Goal: Transaction & Acquisition: Purchase product/service

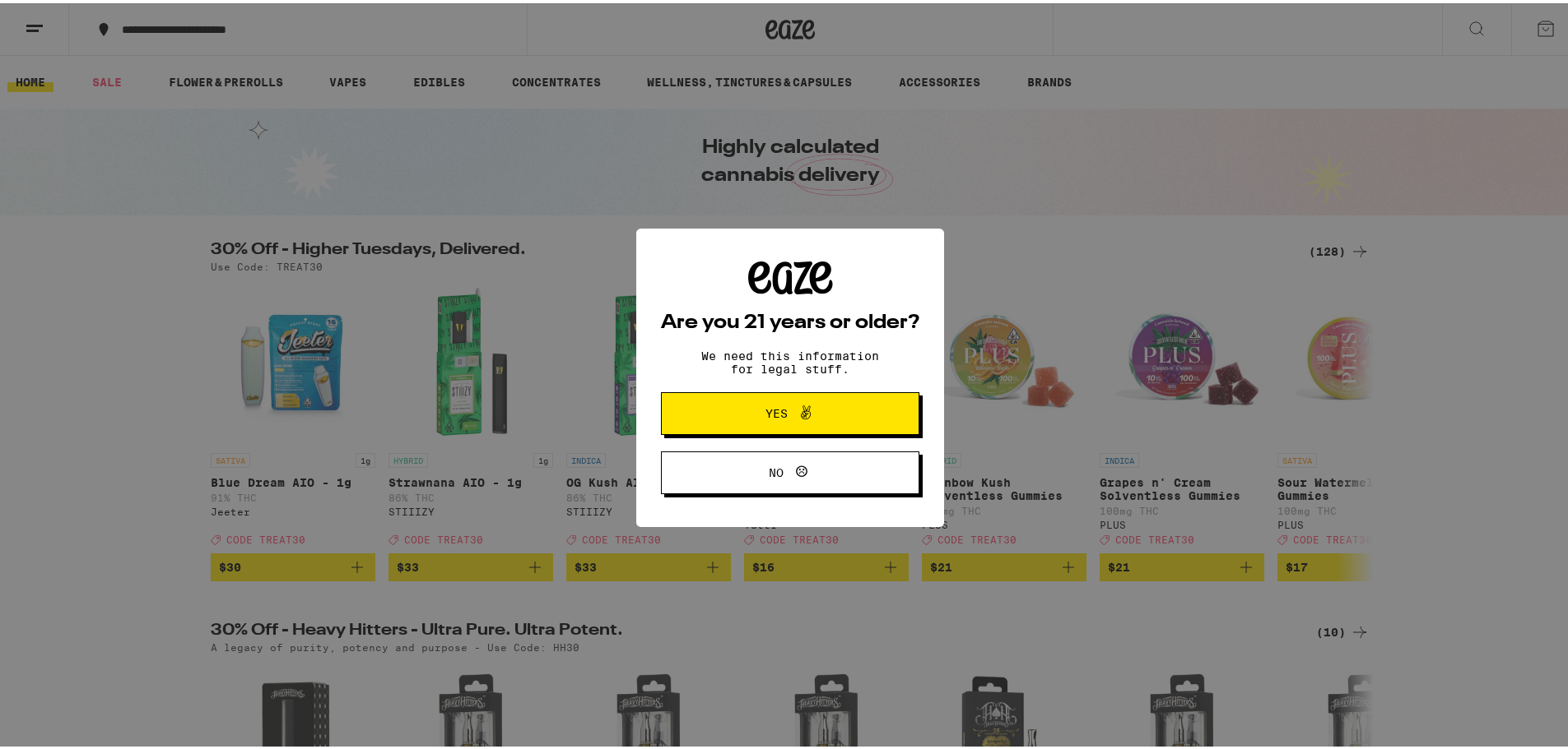
click at [758, 399] on button "Yes" at bounding box center [790, 410] width 259 height 43
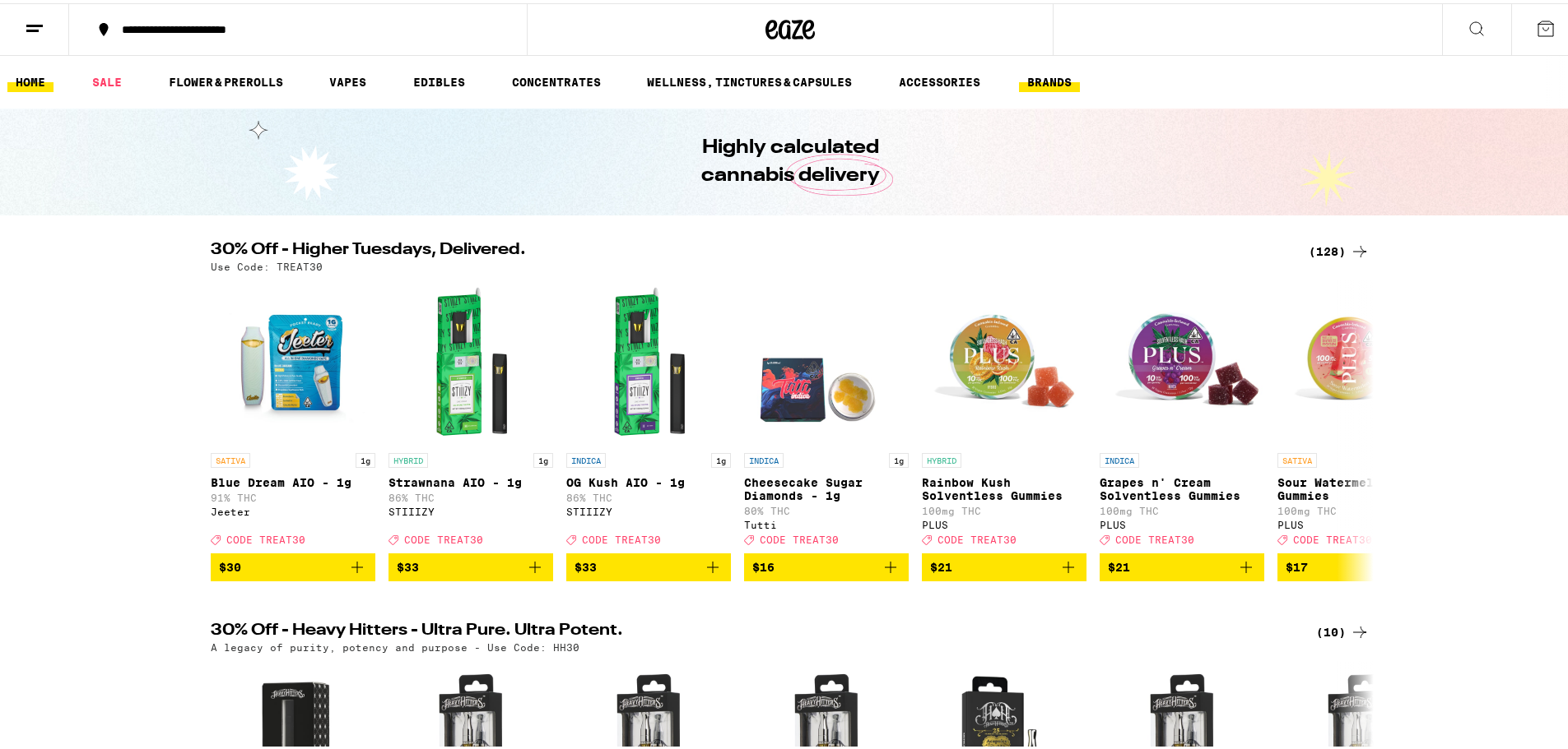
click at [1052, 77] on button "BRANDS" at bounding box center [1049, 79] width 60 height 20
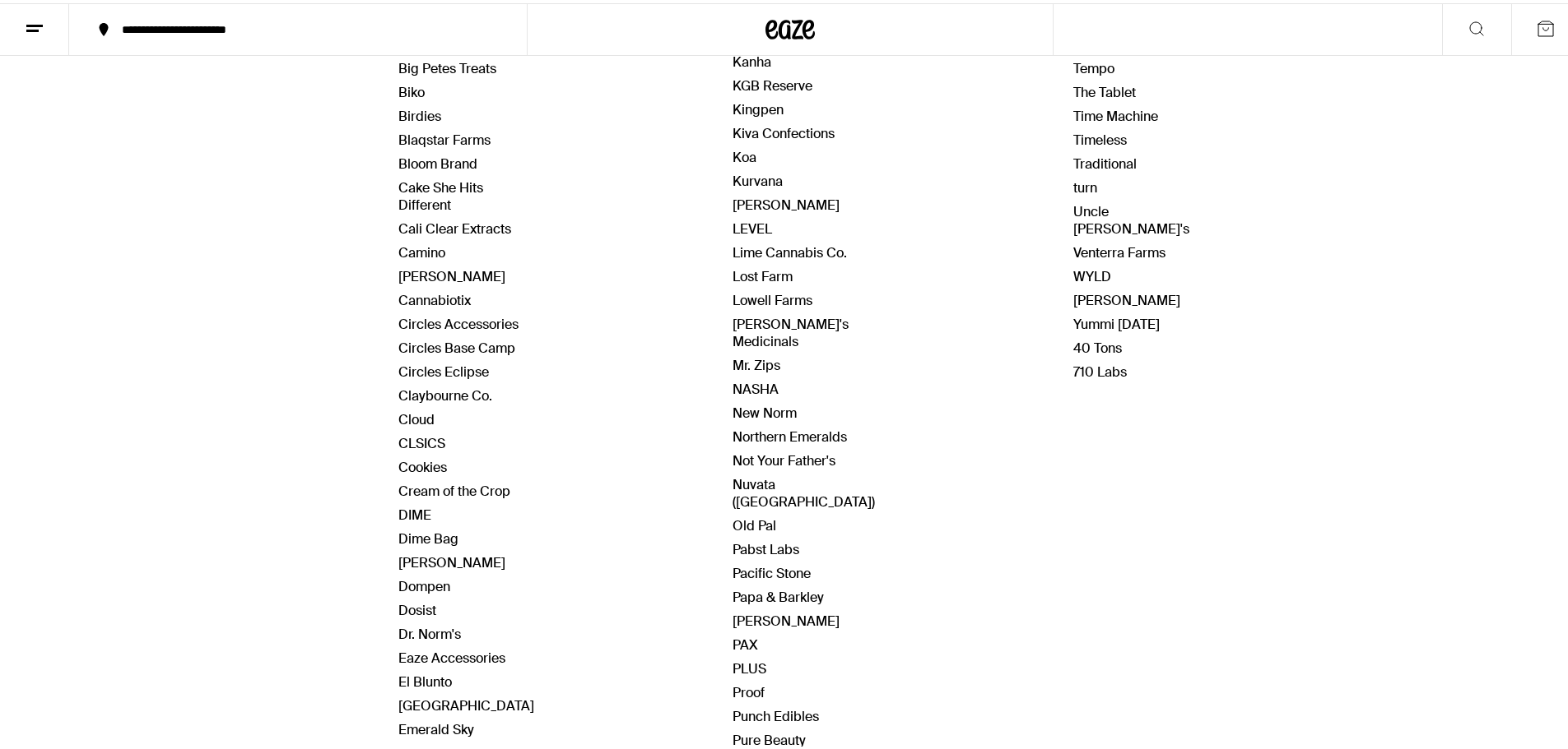
scroll to position [411, 0]
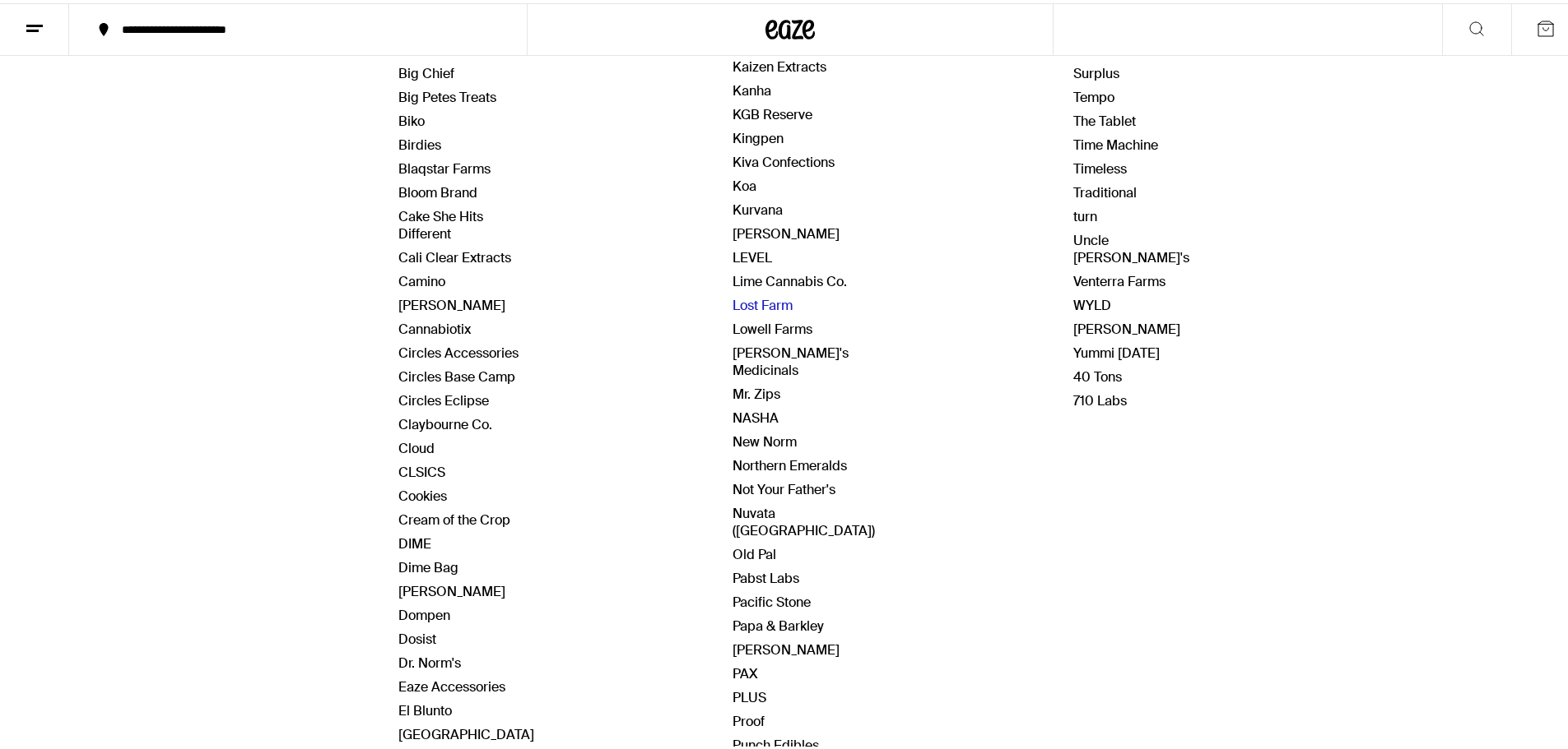
click at [769, 293] on link "Lost Farm" at bounding box center [762, 301] width 60 height 17
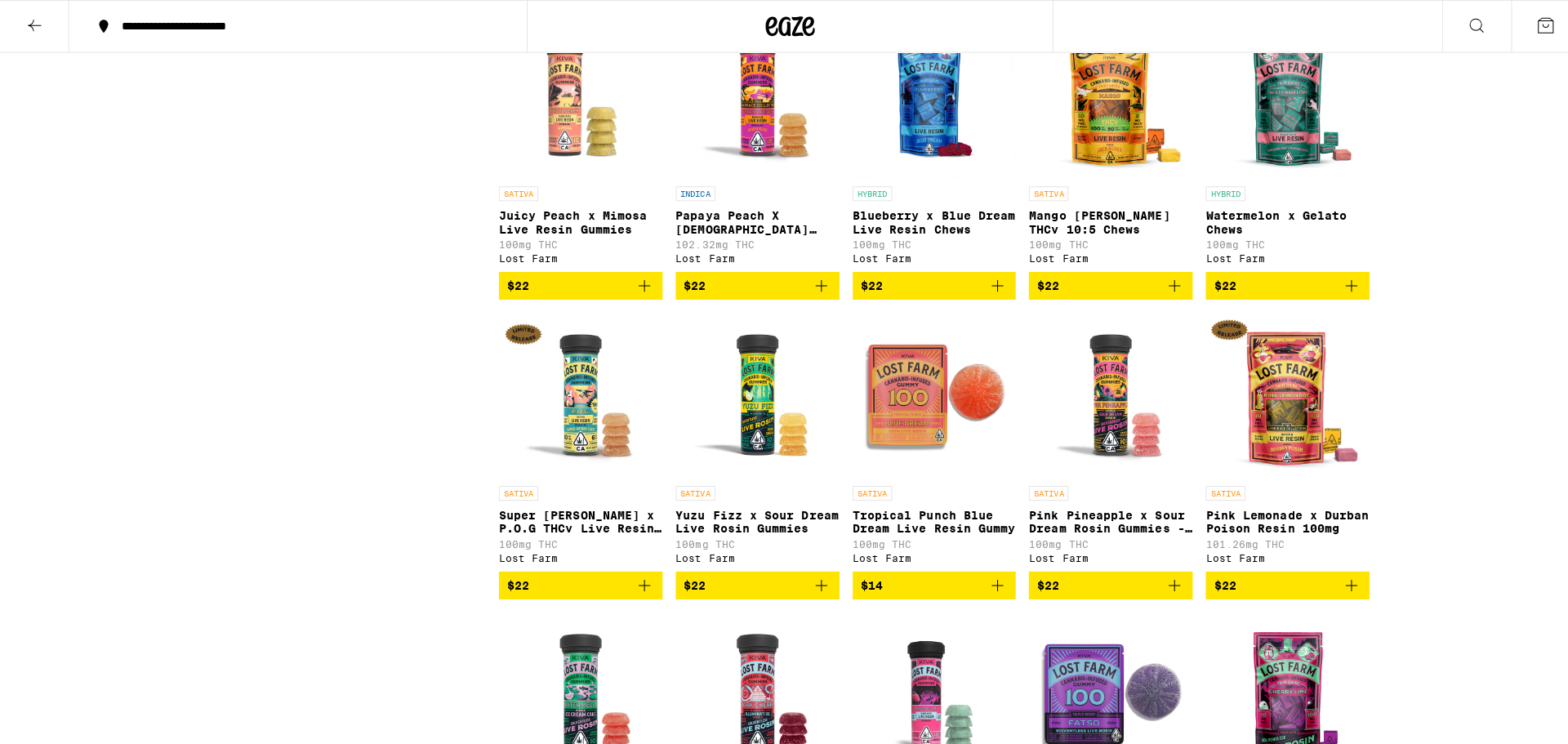
scroll to position [735, 0]
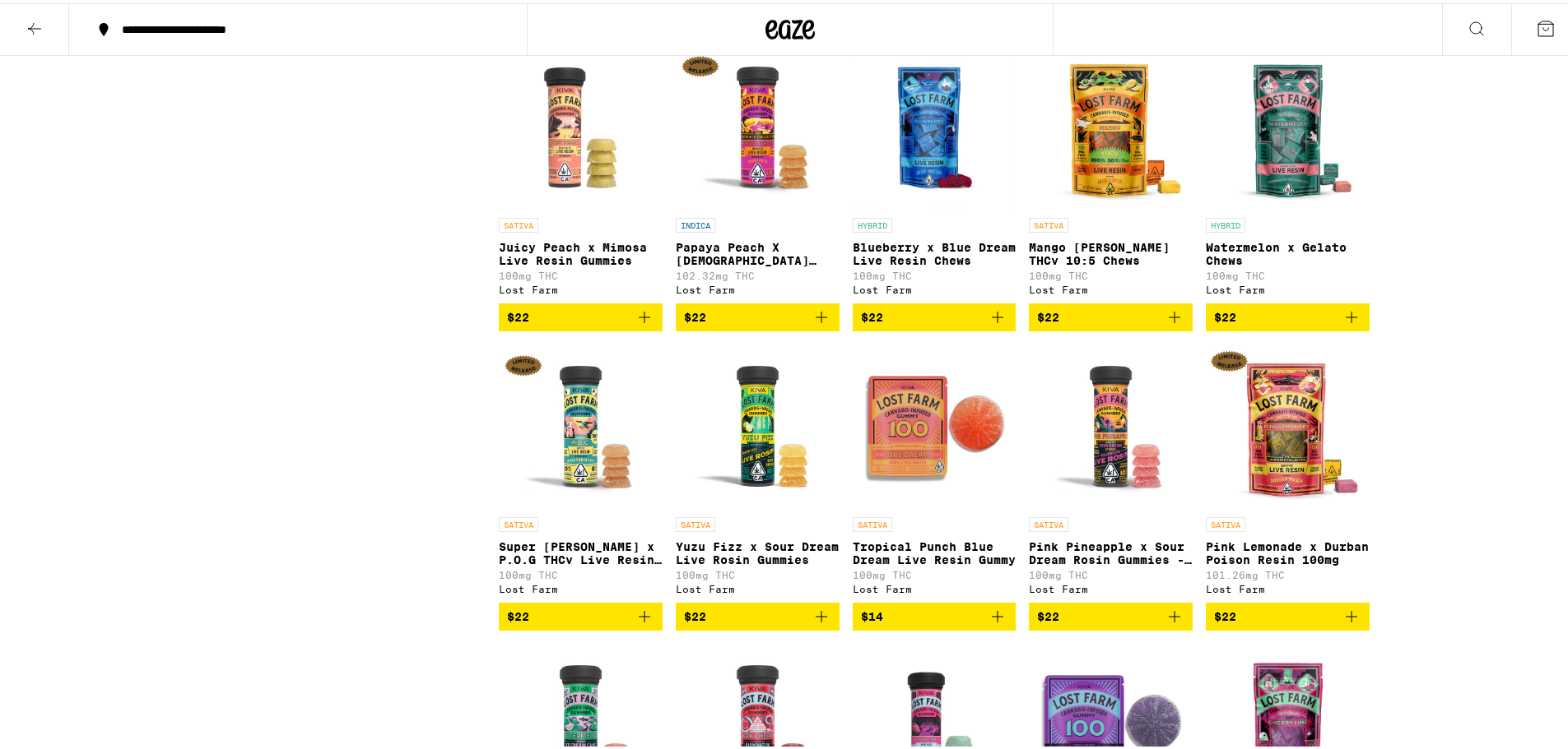
click at [918, 146] on img "Open page for Blueberry x Blue Dream Live Resin Chews from Lost Farm" at bounding box center [934, 124] width 164 height 164
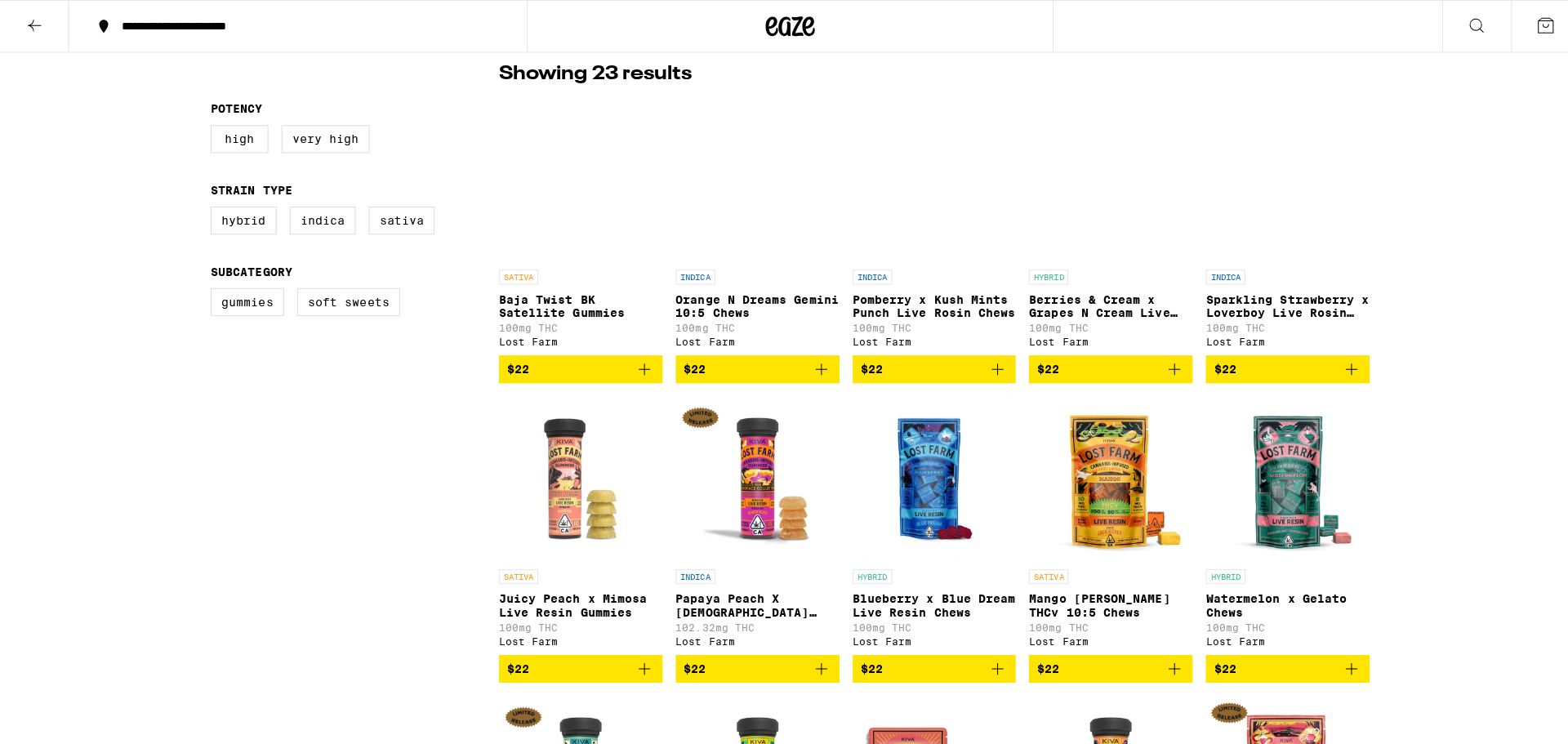
scroll to position [301, 0]
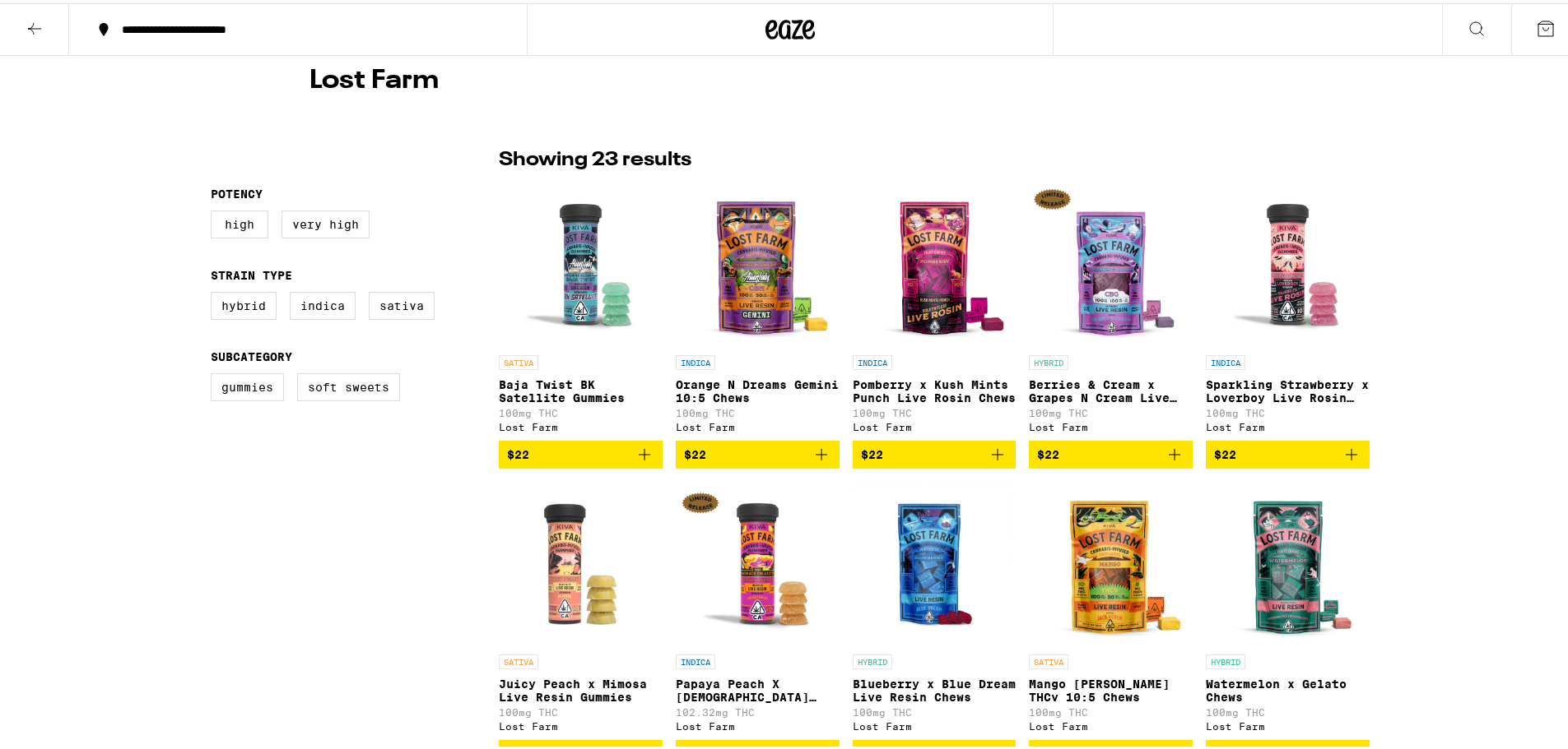
click at [1096, 292] on img "Open page for Berries & Cream x Grapes N Cream Live Resin Chews from Lost Farm" at bounding box center [1110, 262] width 164 height 164
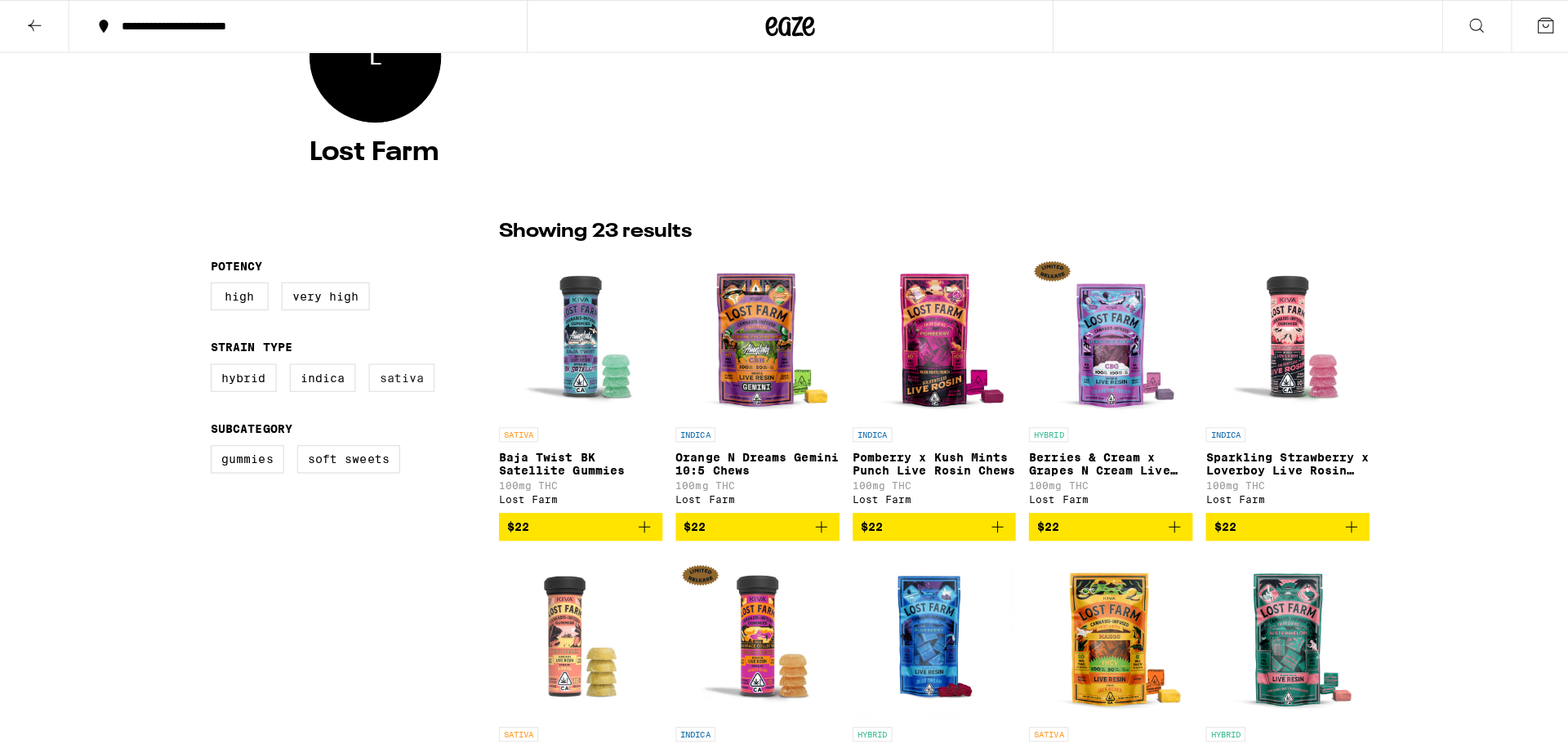
scroll to position [246, 0]
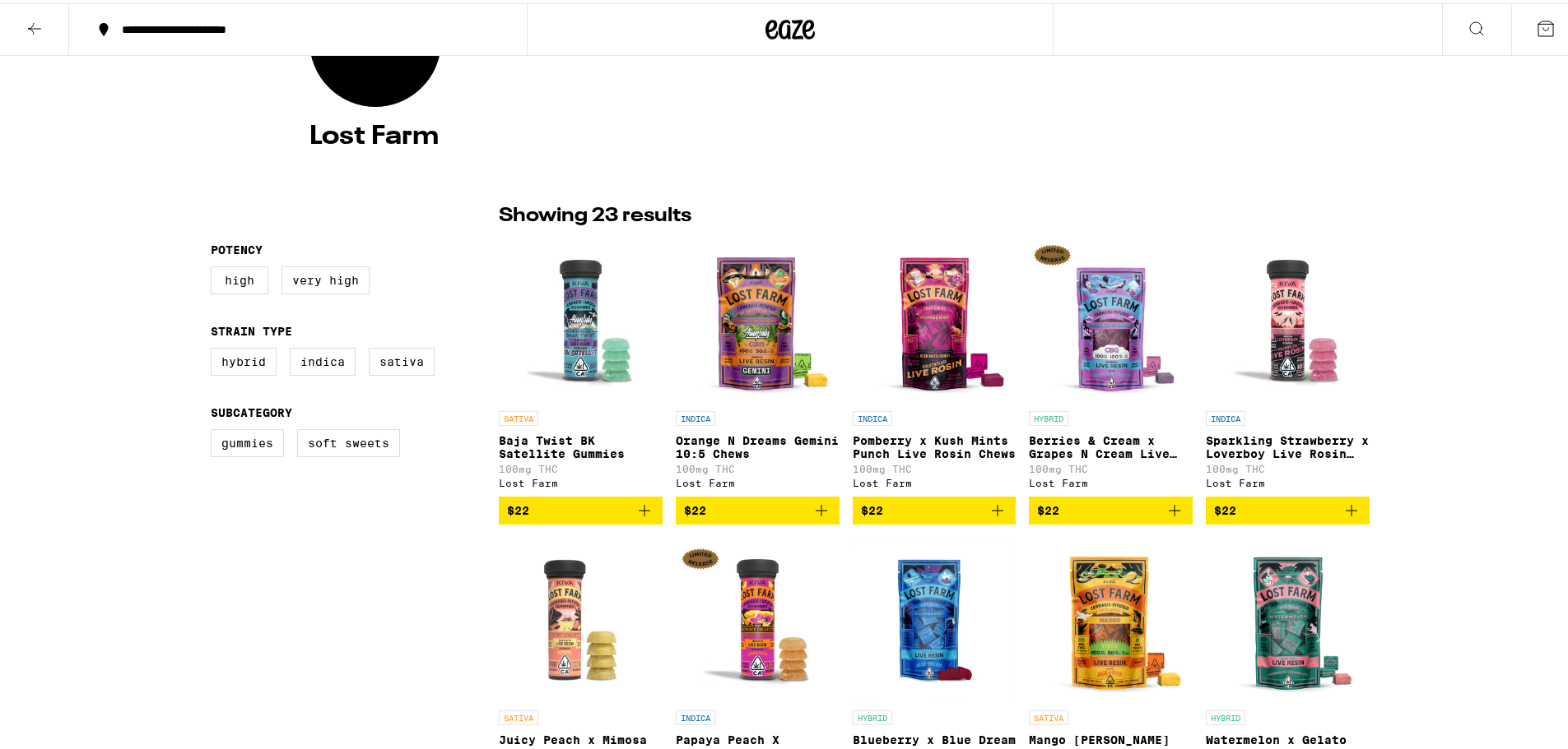
click at [565, 357] on img "Open page for Baja Twist BK Satellite Gummies from Lost Farm" at bounding box center [580, 317] width 164 height 164
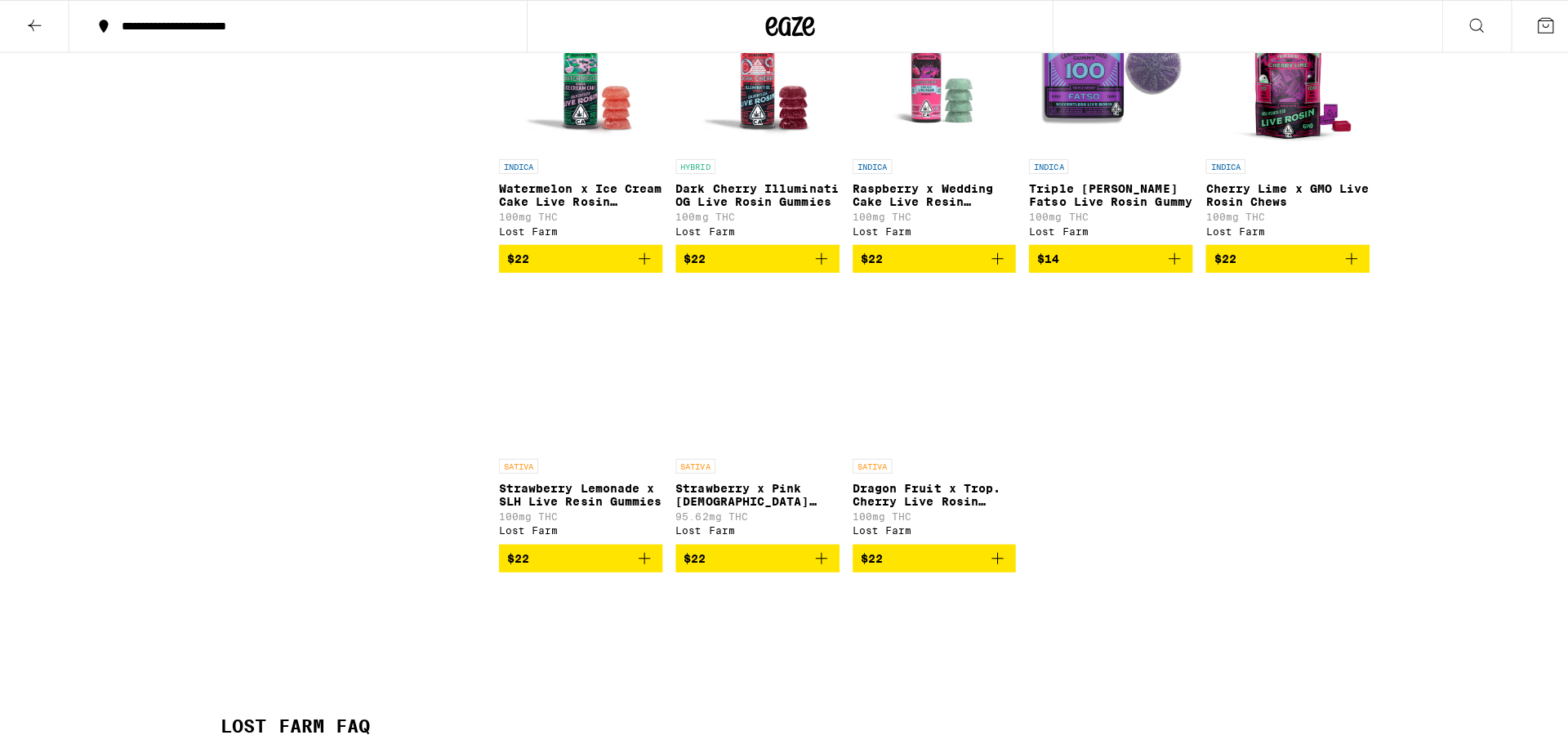
scroll to position [1390, 0]
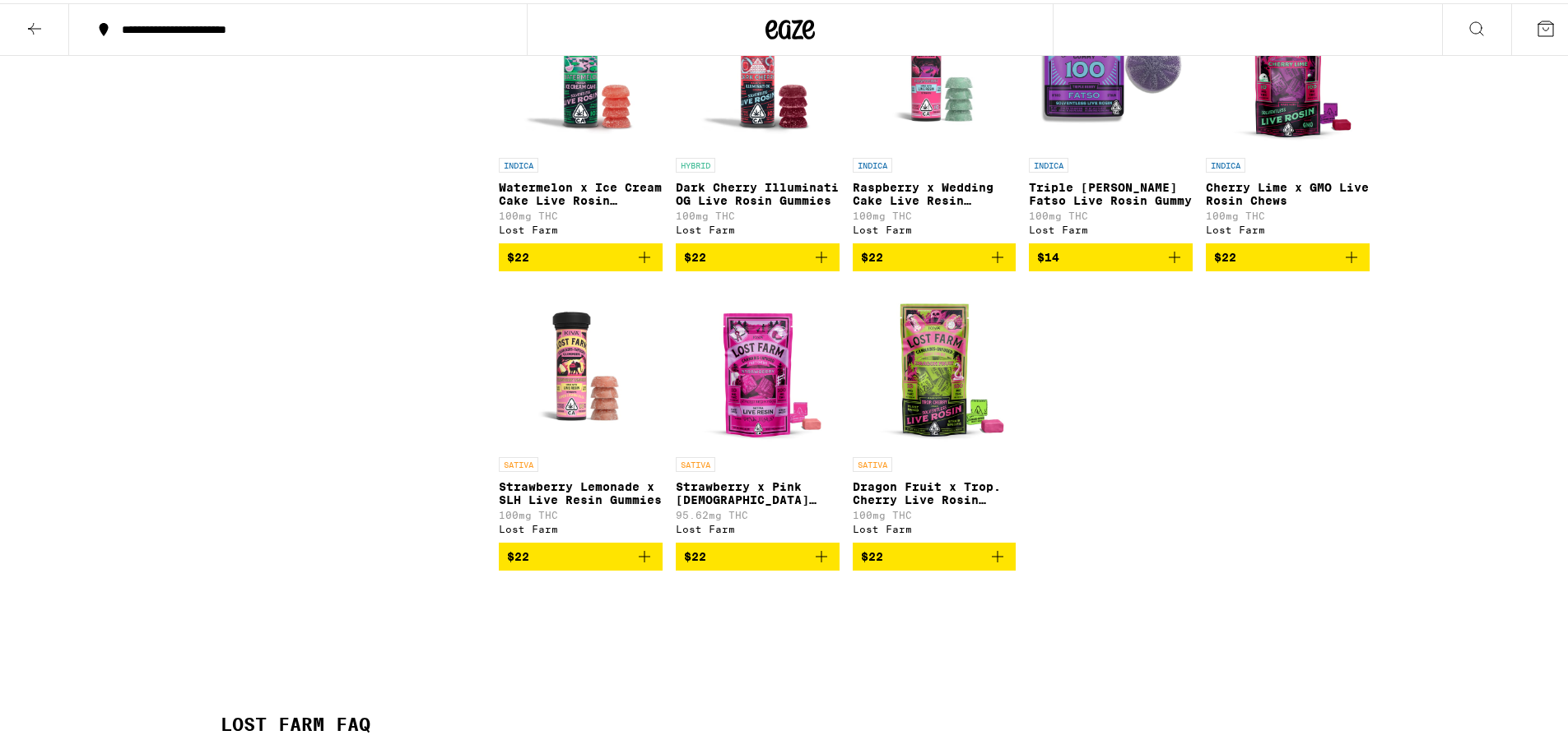
click at [924, 417] on img "Open page for Dragon Fruit x Trop. Cherry Live Rosin Chews from Lost Farm" at bounding box center [934, 364] width 164 height 164
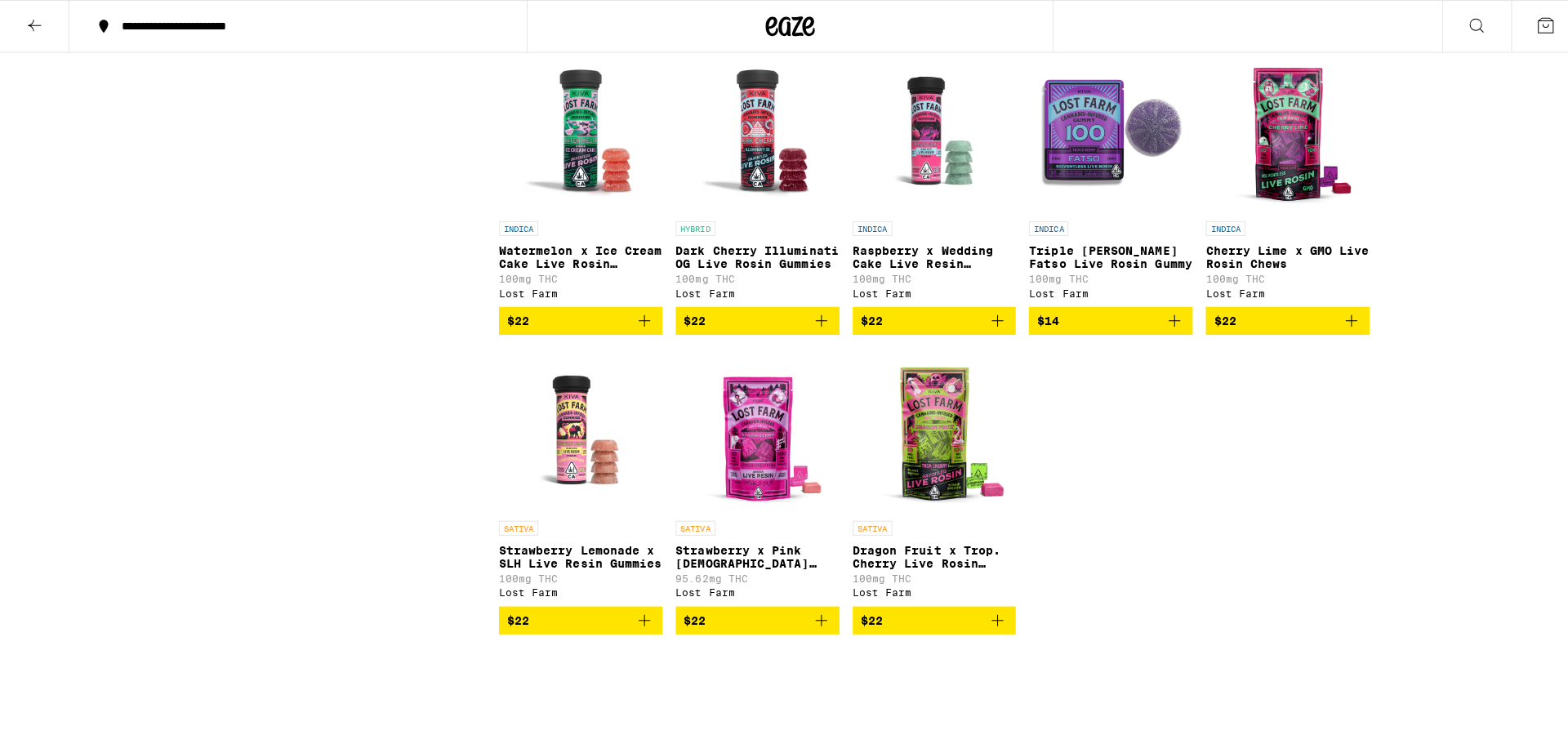
scroll to position [1302, 0]
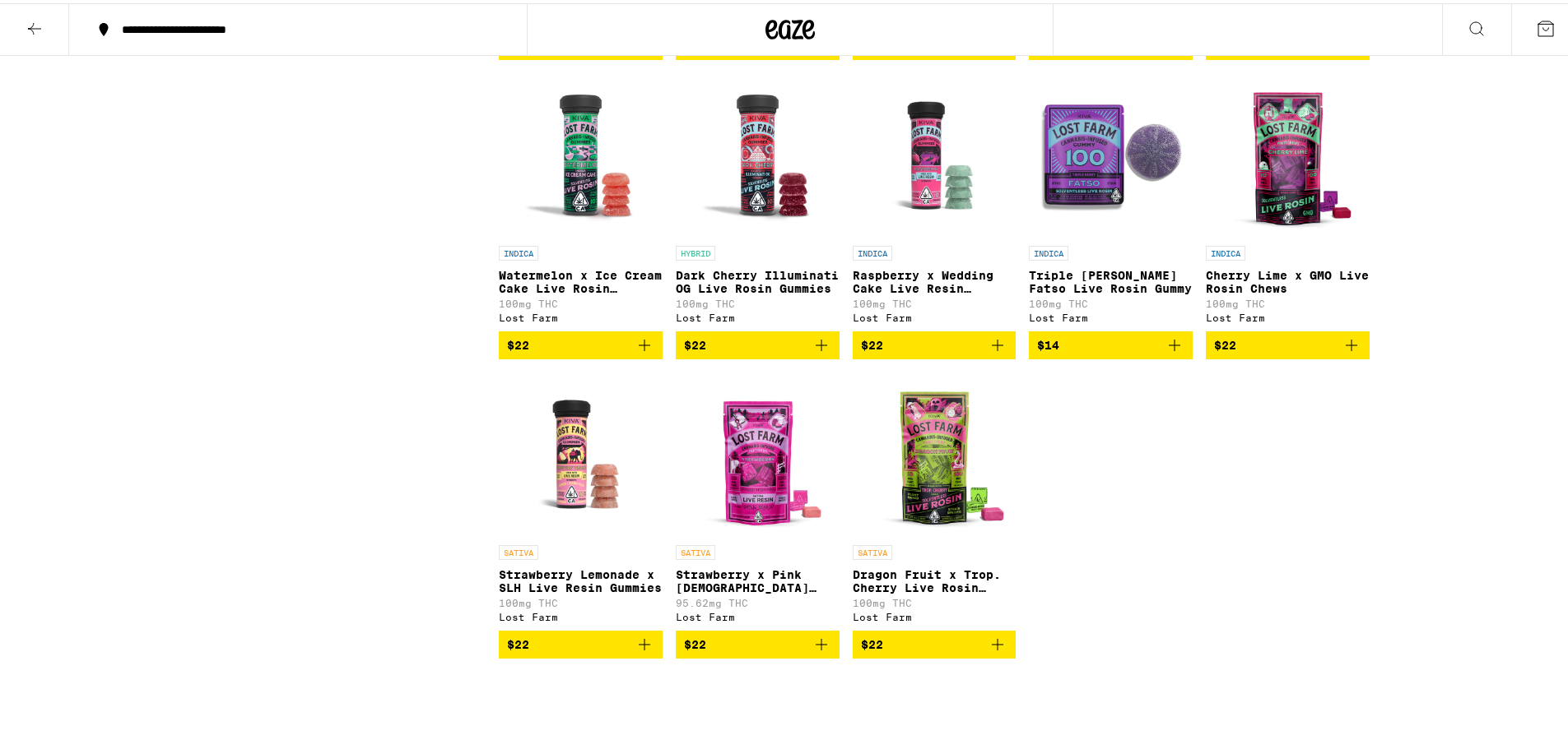
click at [1084, 208] on img "Open page for Triple Berry Fatso Live Rosin Gummy from Lost Farm" at bounding box center [1110, 153] width 164 height 164
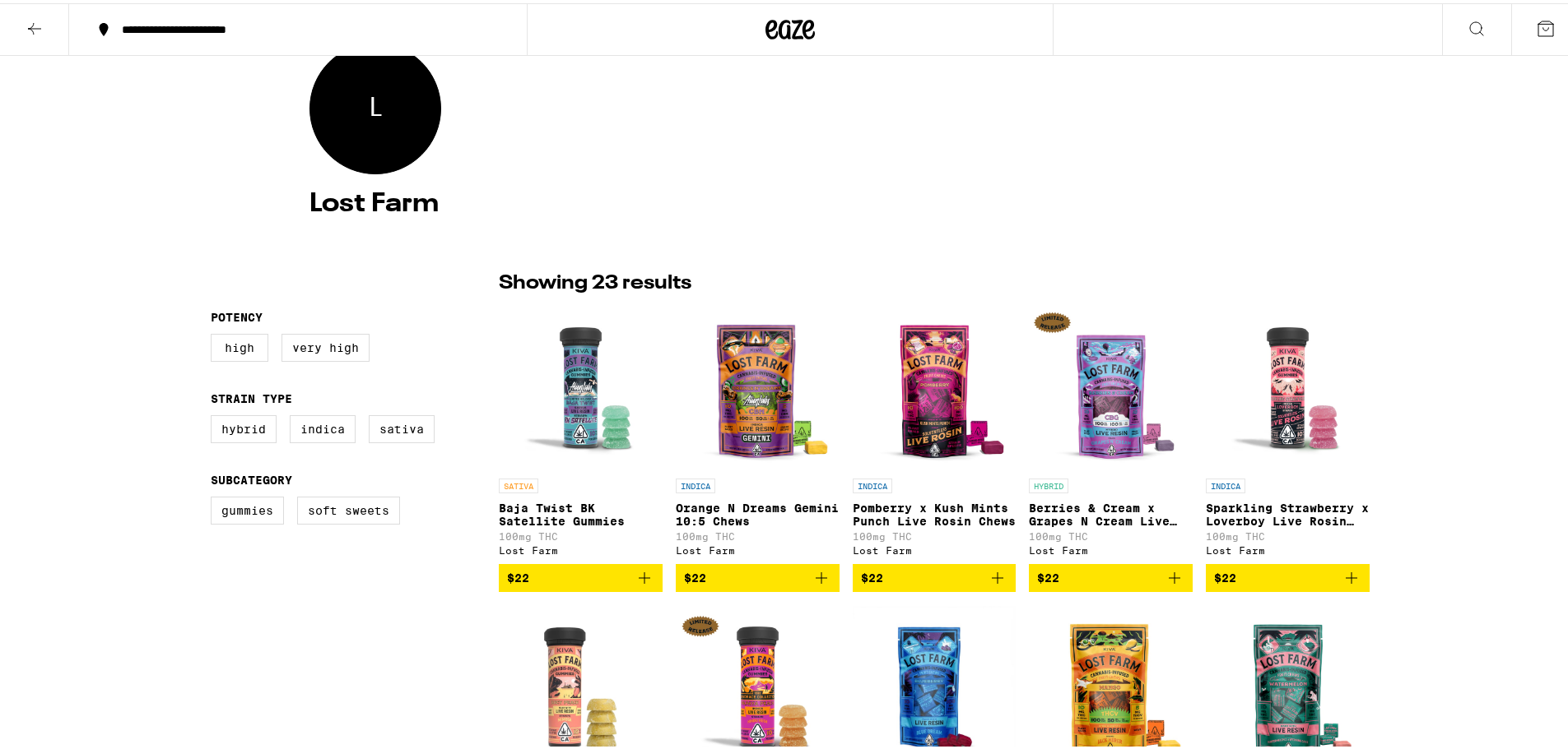
scroll to position [127, 0]
